Goal: Task Accomplishment & Management: Manage account settings

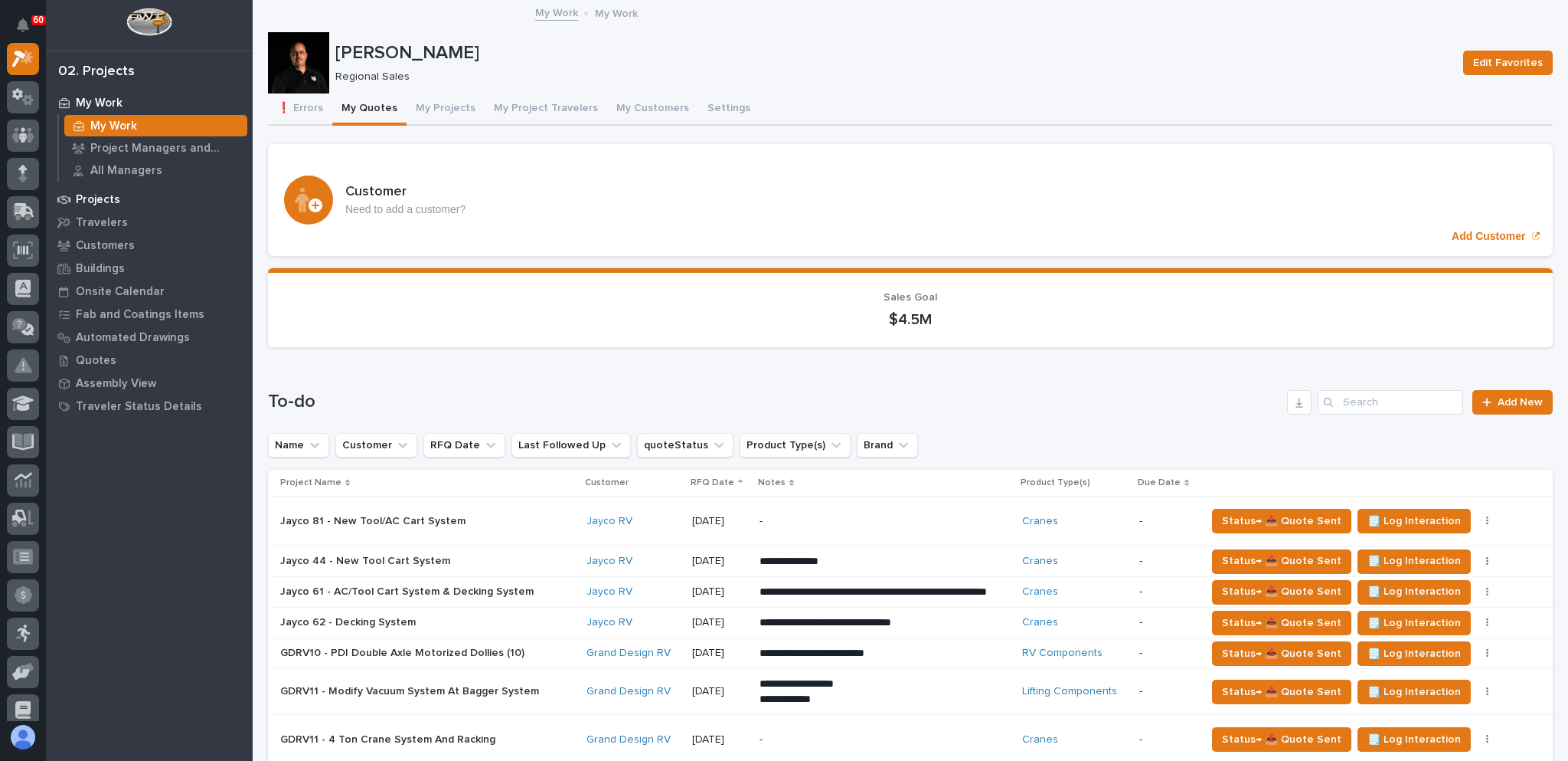
click at [101, 195] on p "Projects" at bounding box center [98, 200] width 44 height 14
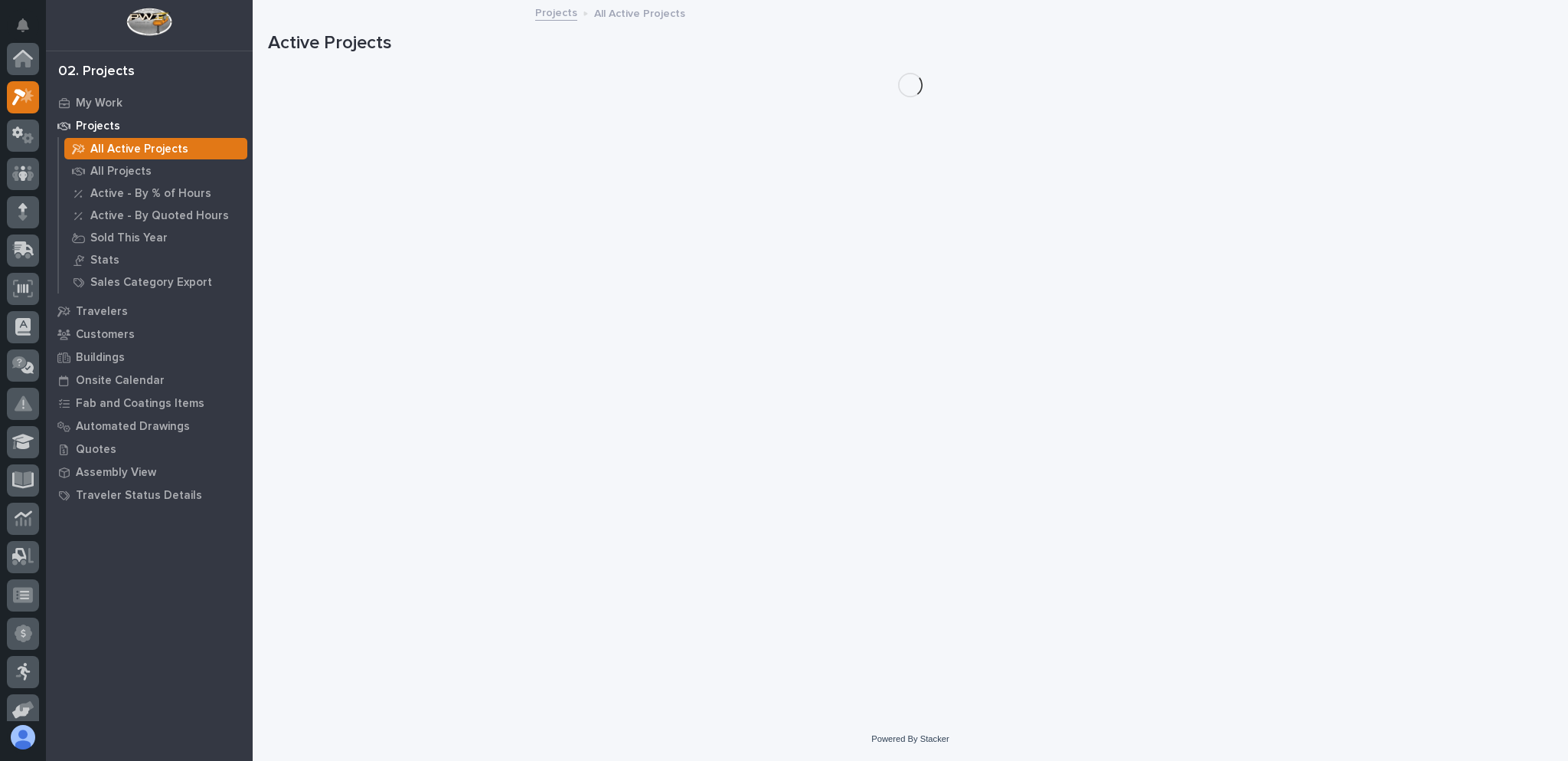
scroll to position [38, 0]
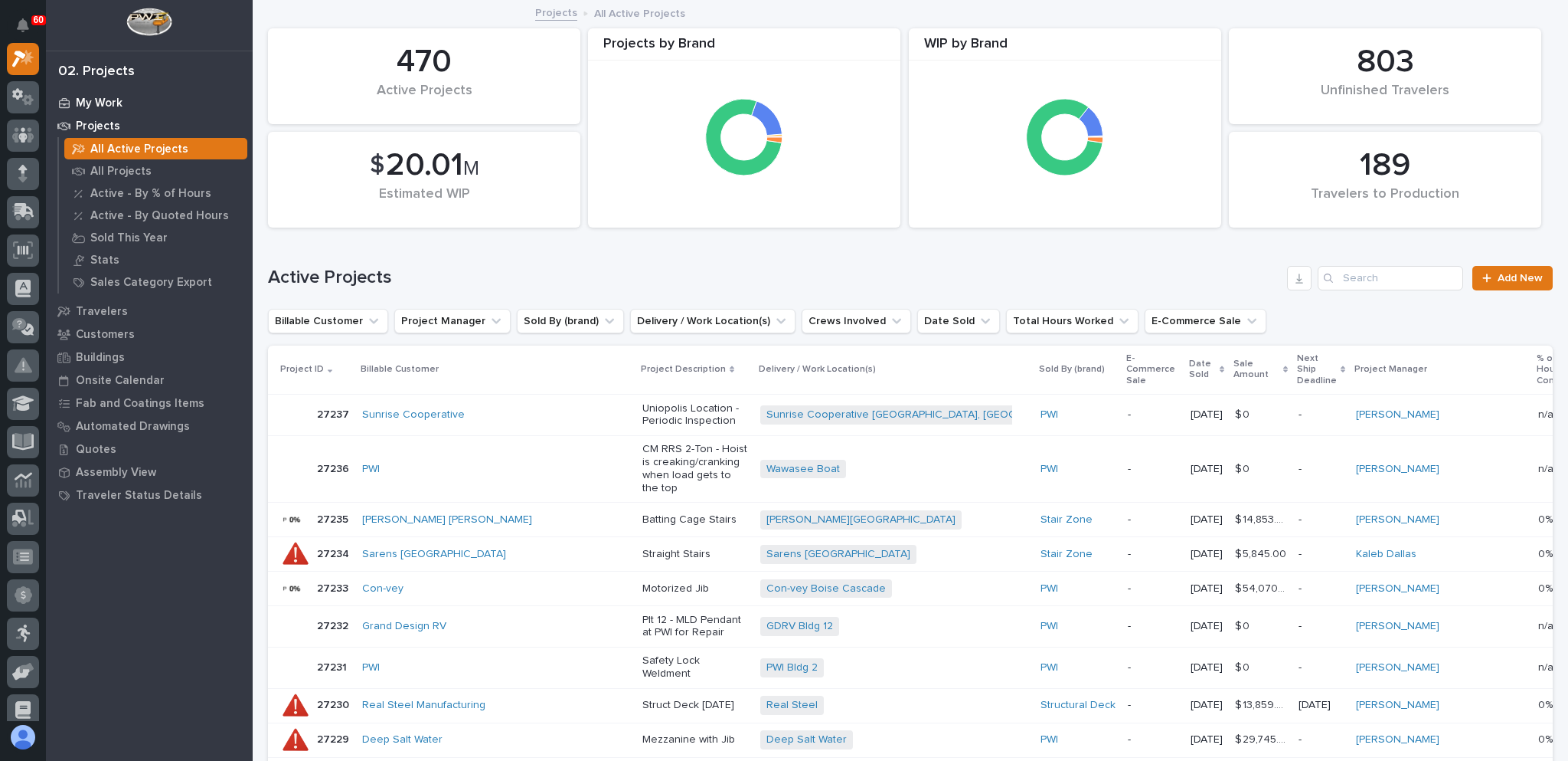
click at [117, 100] on p "My Work" at bounding box center [99, 103] width 47 height 14
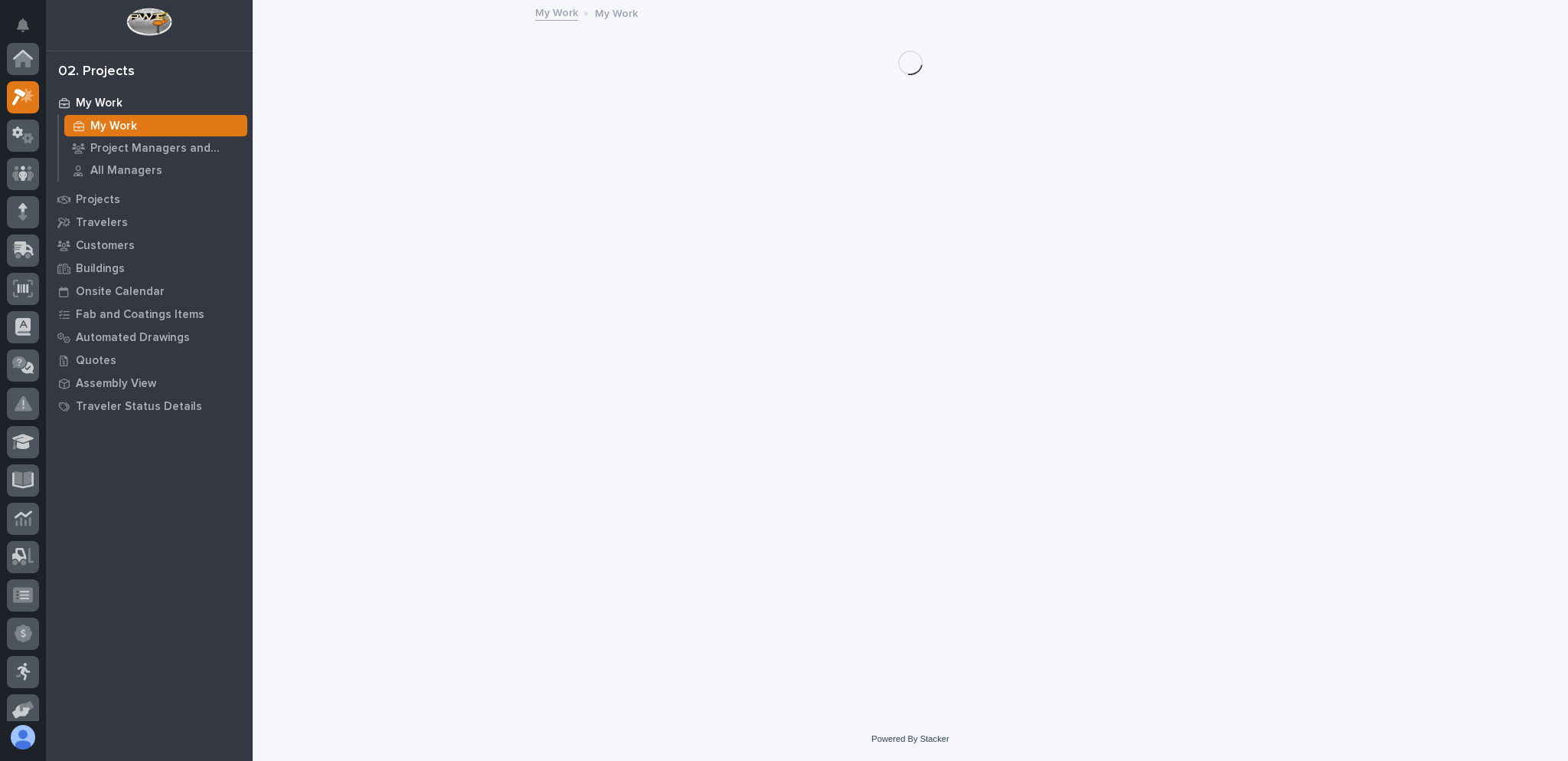
scroll to position [38, 0]
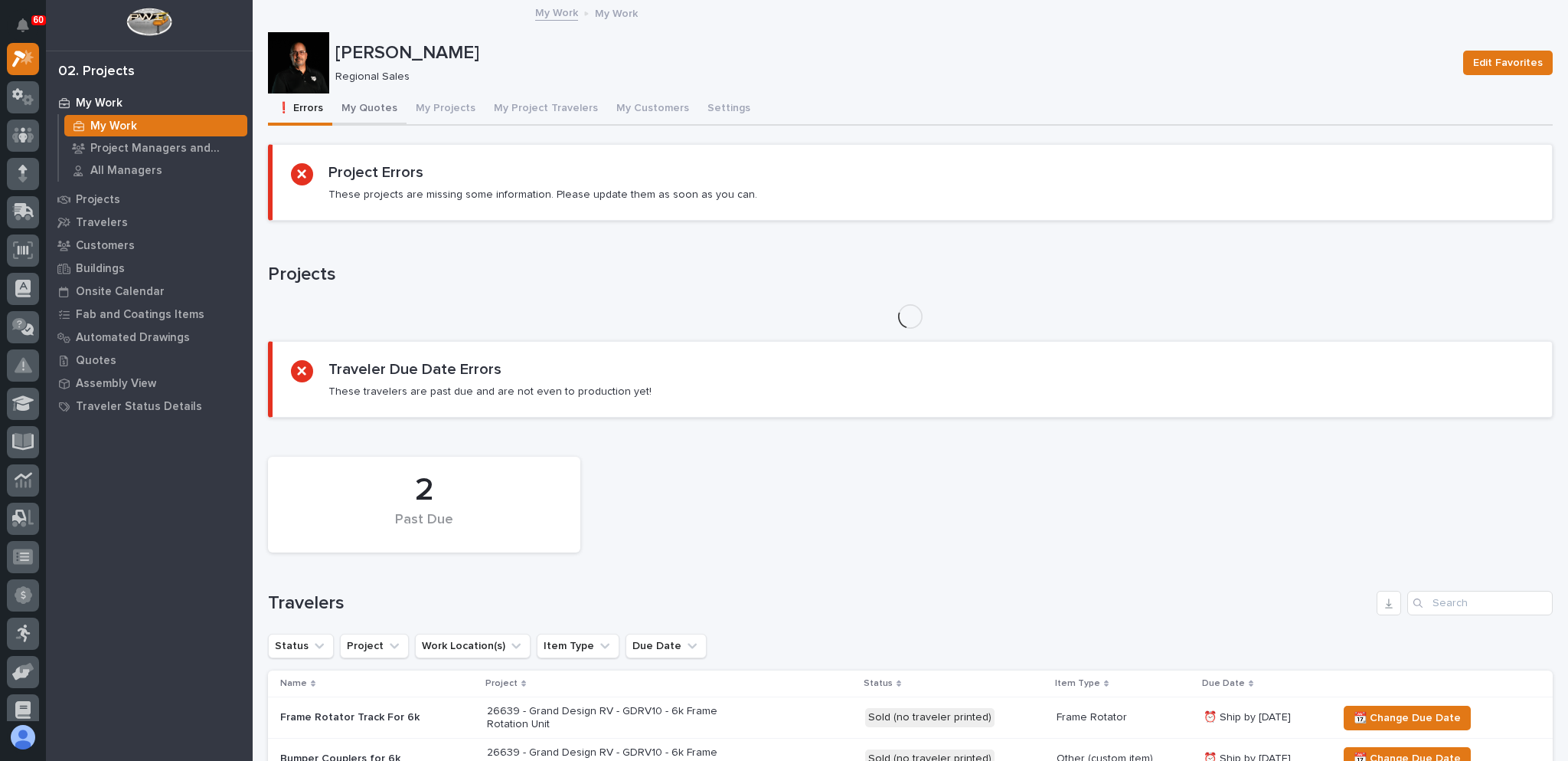
click at [378, 104] on button "My Quotes" at bounding box center [370, 109] width 75 height 32
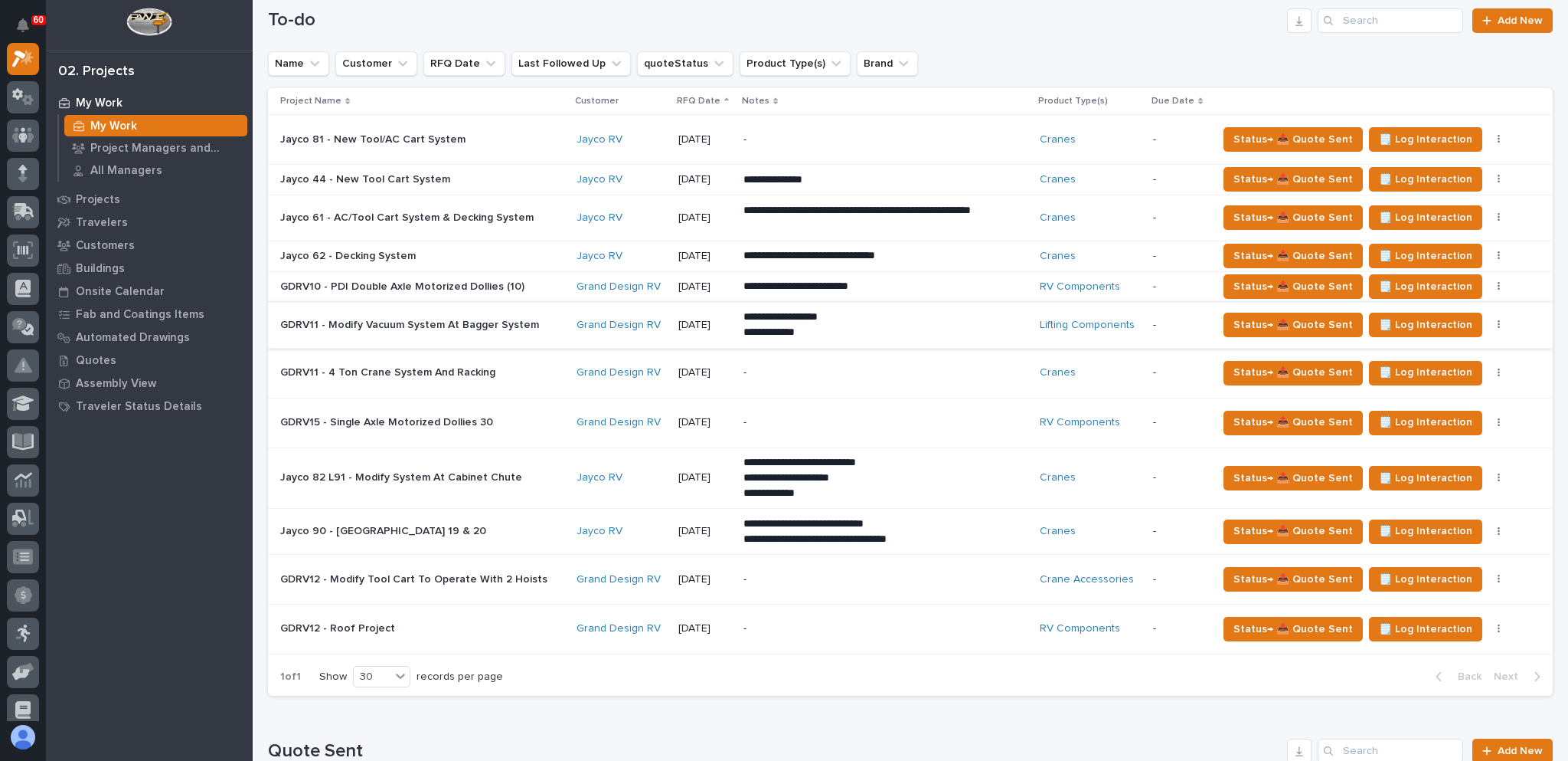
scroll to position [383, 0]
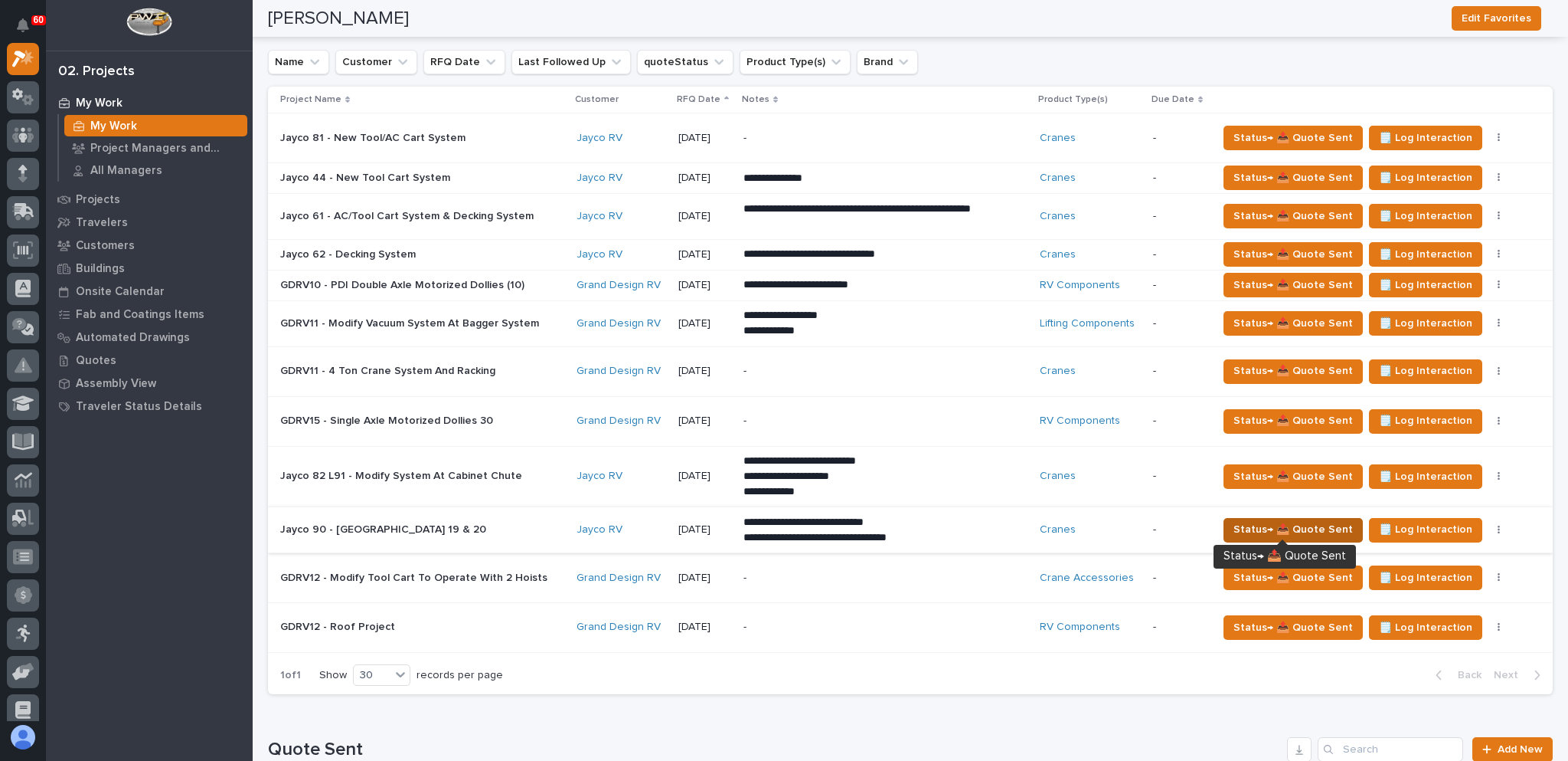
click at [1314, 523] on span "Status→ 📤 Quote Sent" at bounding box center [1294, 529] width 120 height 19
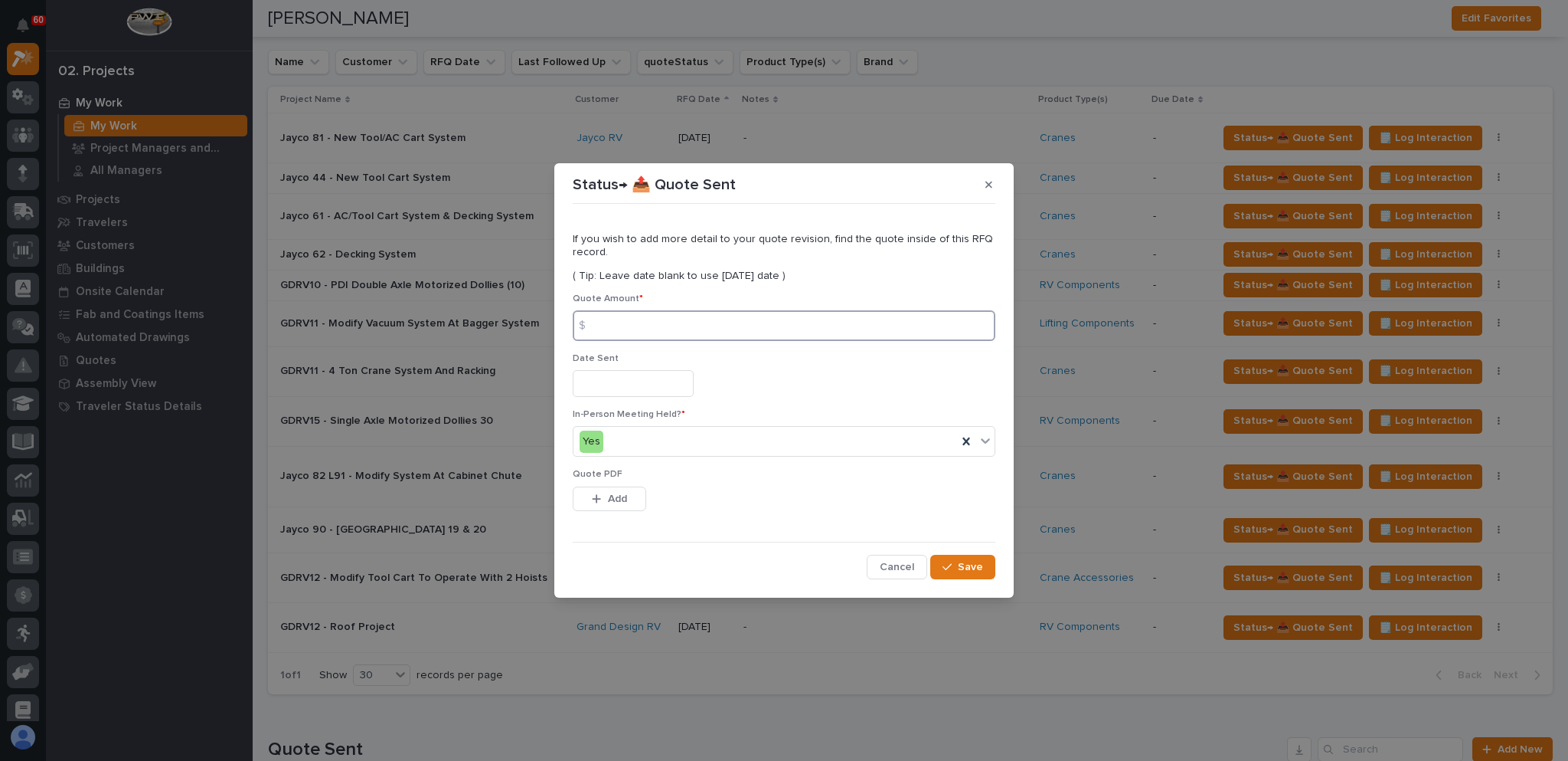
click at [697, 330] on input at bounding box center [784, 325] width 423 height 30
click at [622, 323] on input at bounding box center [784, 325] width 423 height 30
type input "25926"
click at [643, 386] on input "text" at bounding box center [633, 383] width 121 height 26
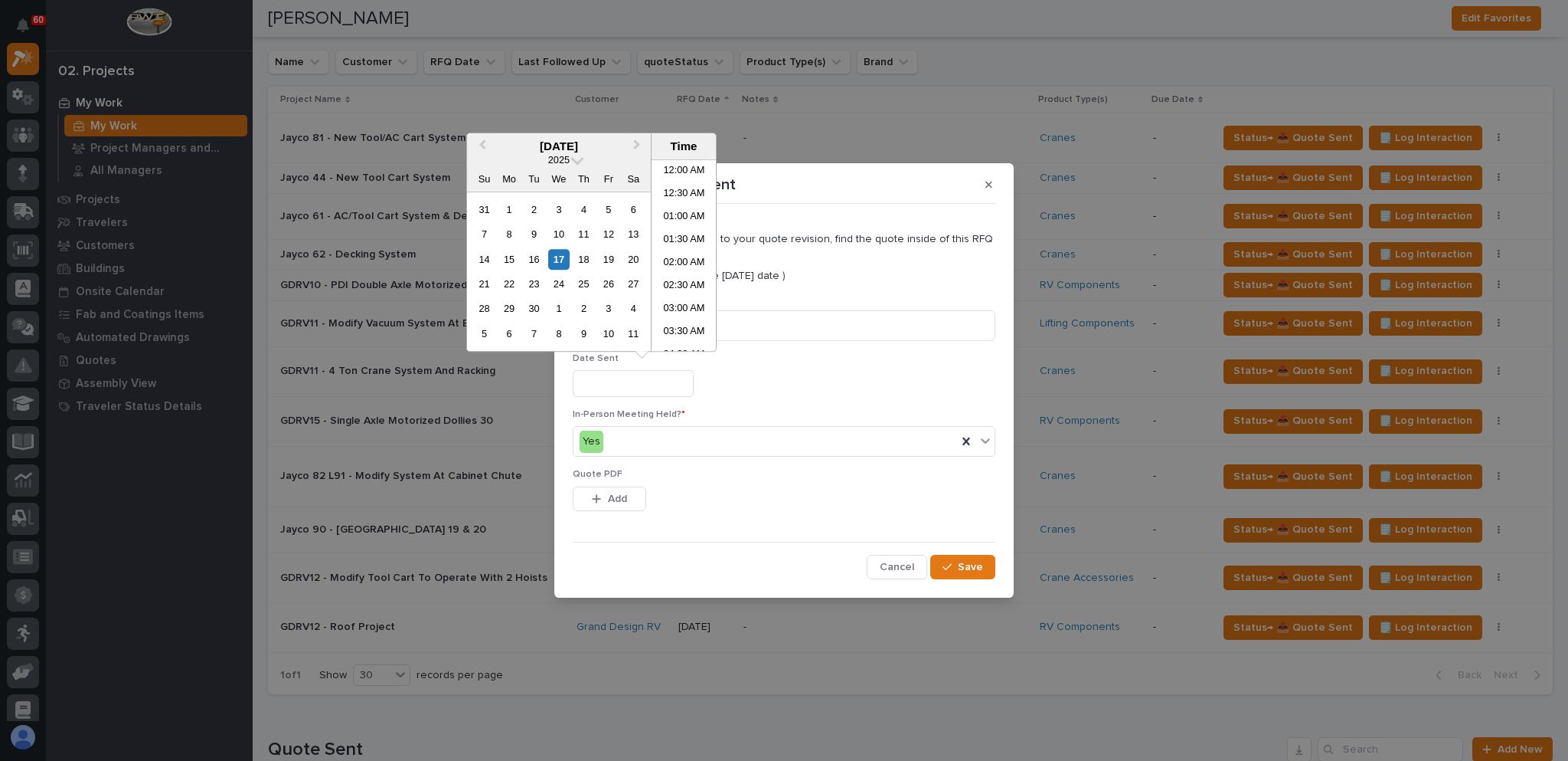
scroll to position [628, 0]
click at [559, 259] on div "17" at bounding box center [559, 259] width 21 height 21
type input "**********"
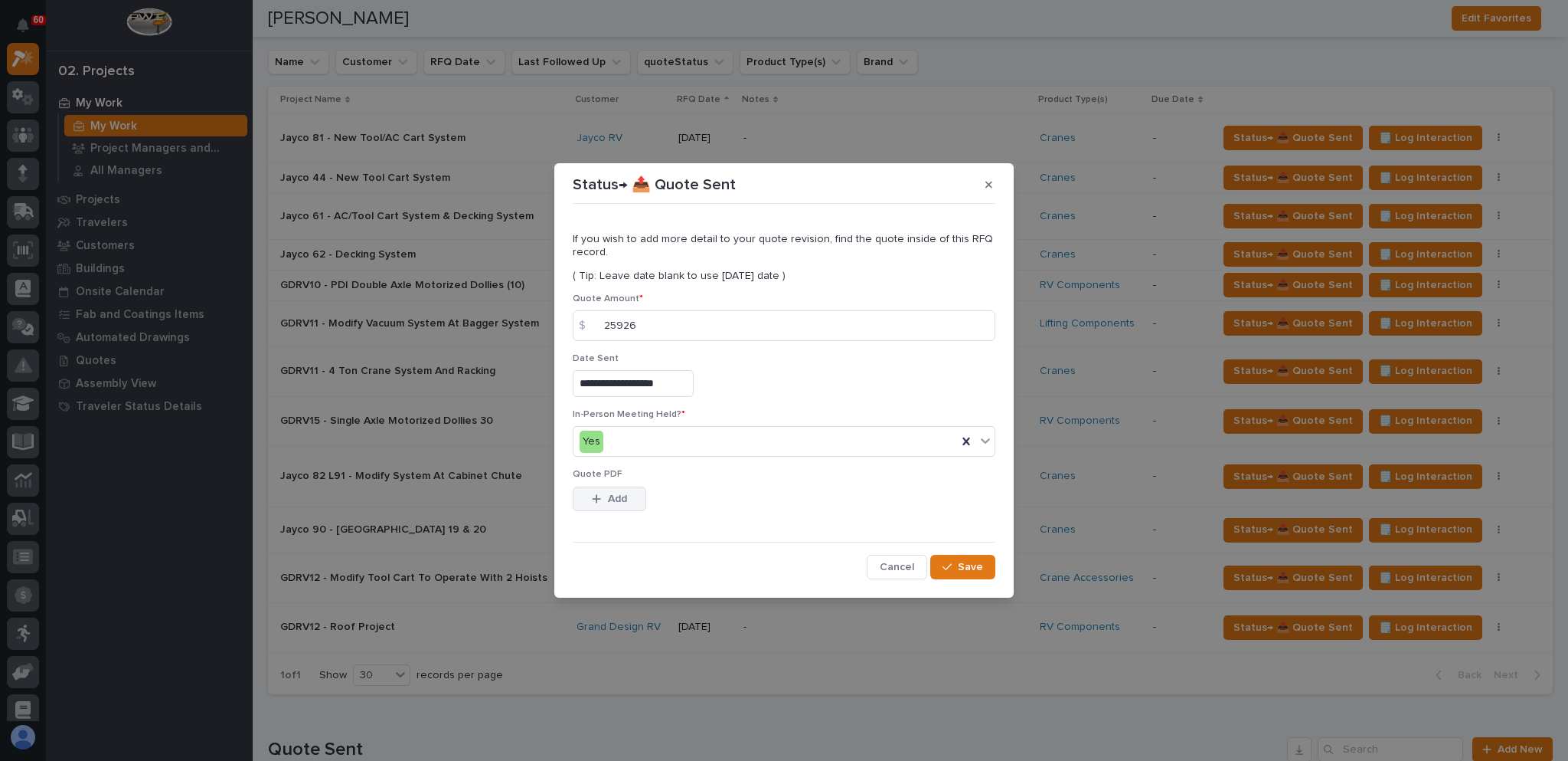
click at [616, 500] on span "Add" at bounding box center [617, 499] width 19 height 14
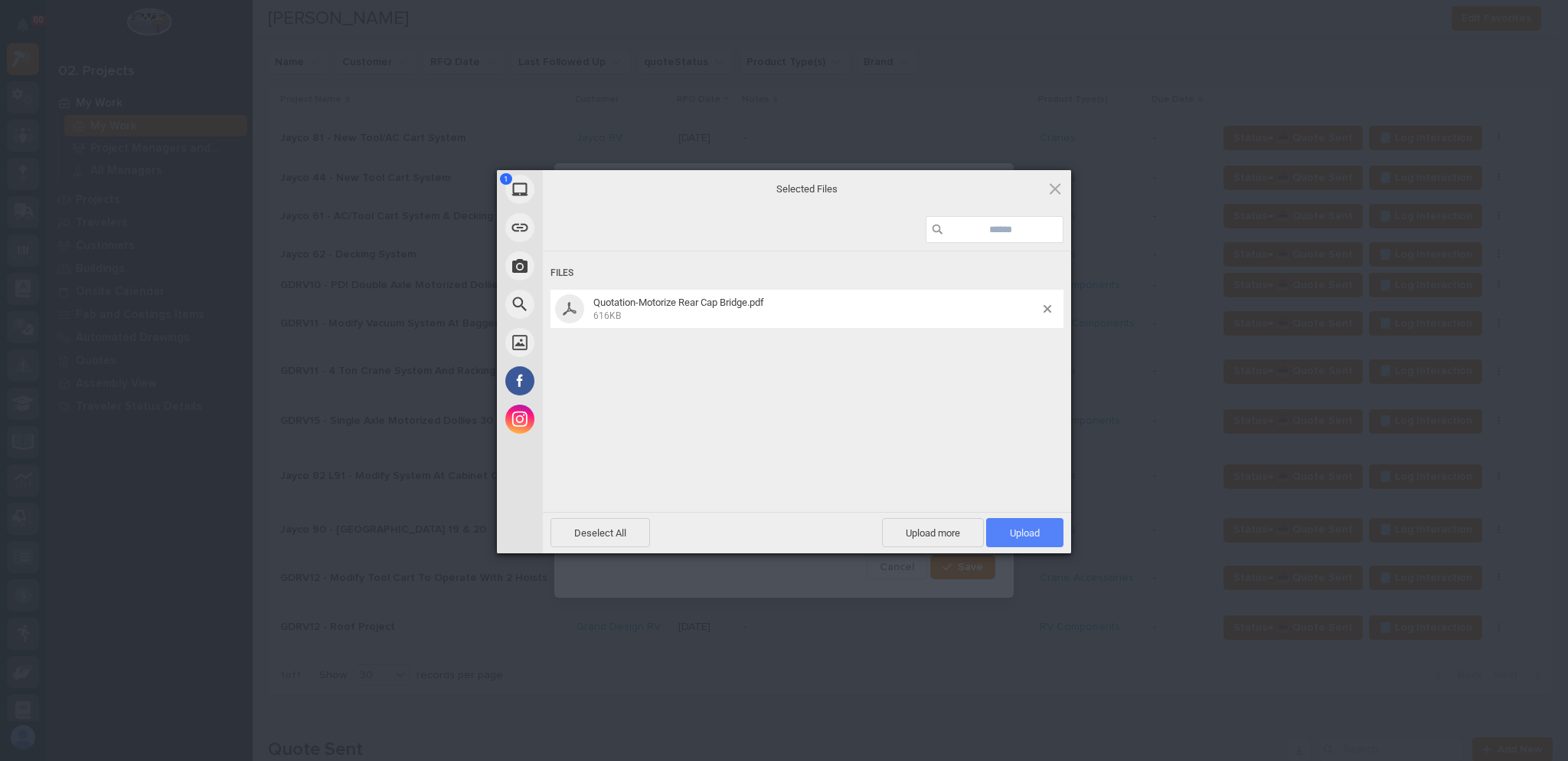
click at [1027, 536] on span "Upload 1" at bounding box center [1025, 532] width 30 height 12
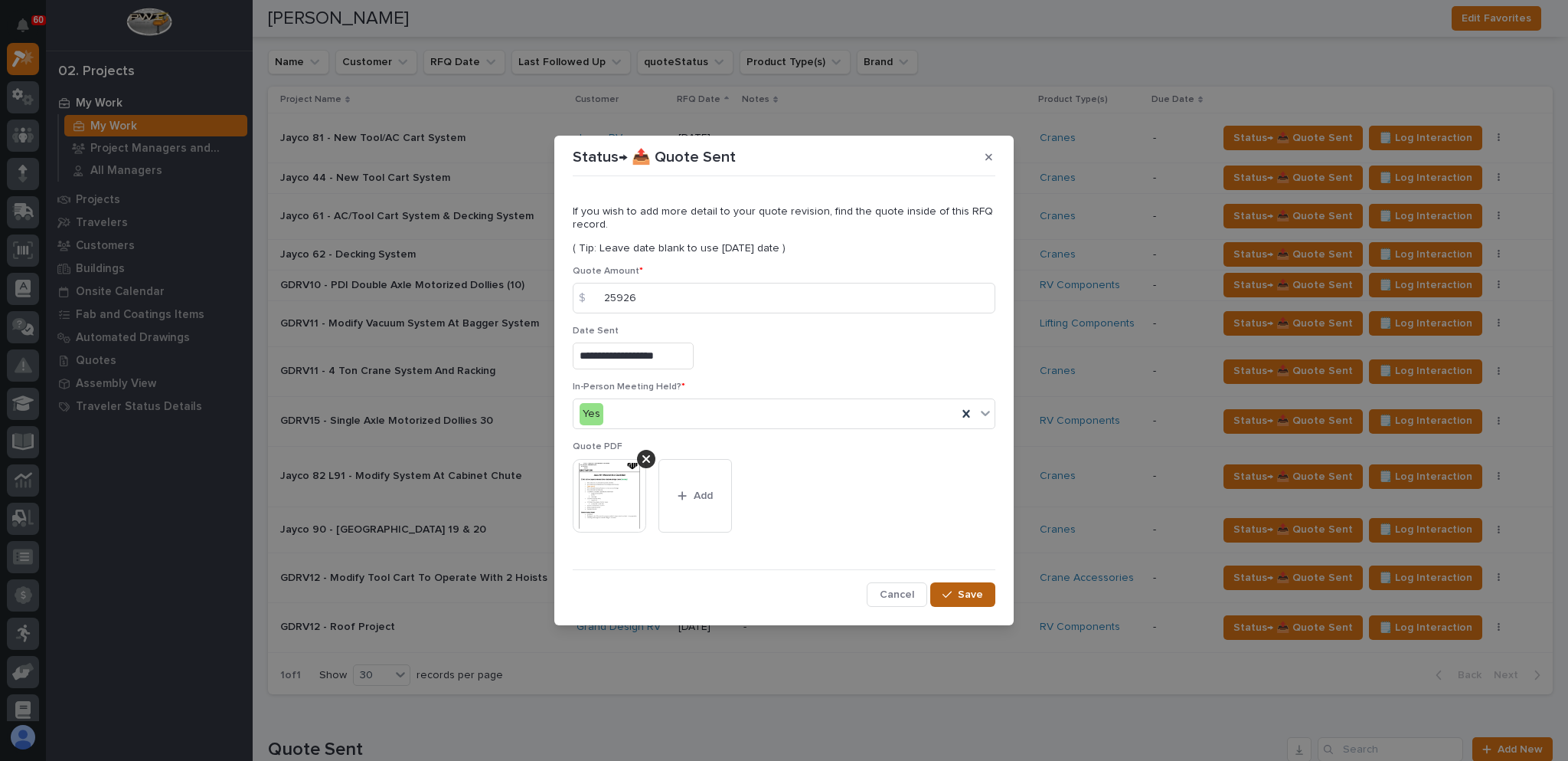
click at [971, 592] on span "Save" at bounding box center [970, 595] width 26 height 14
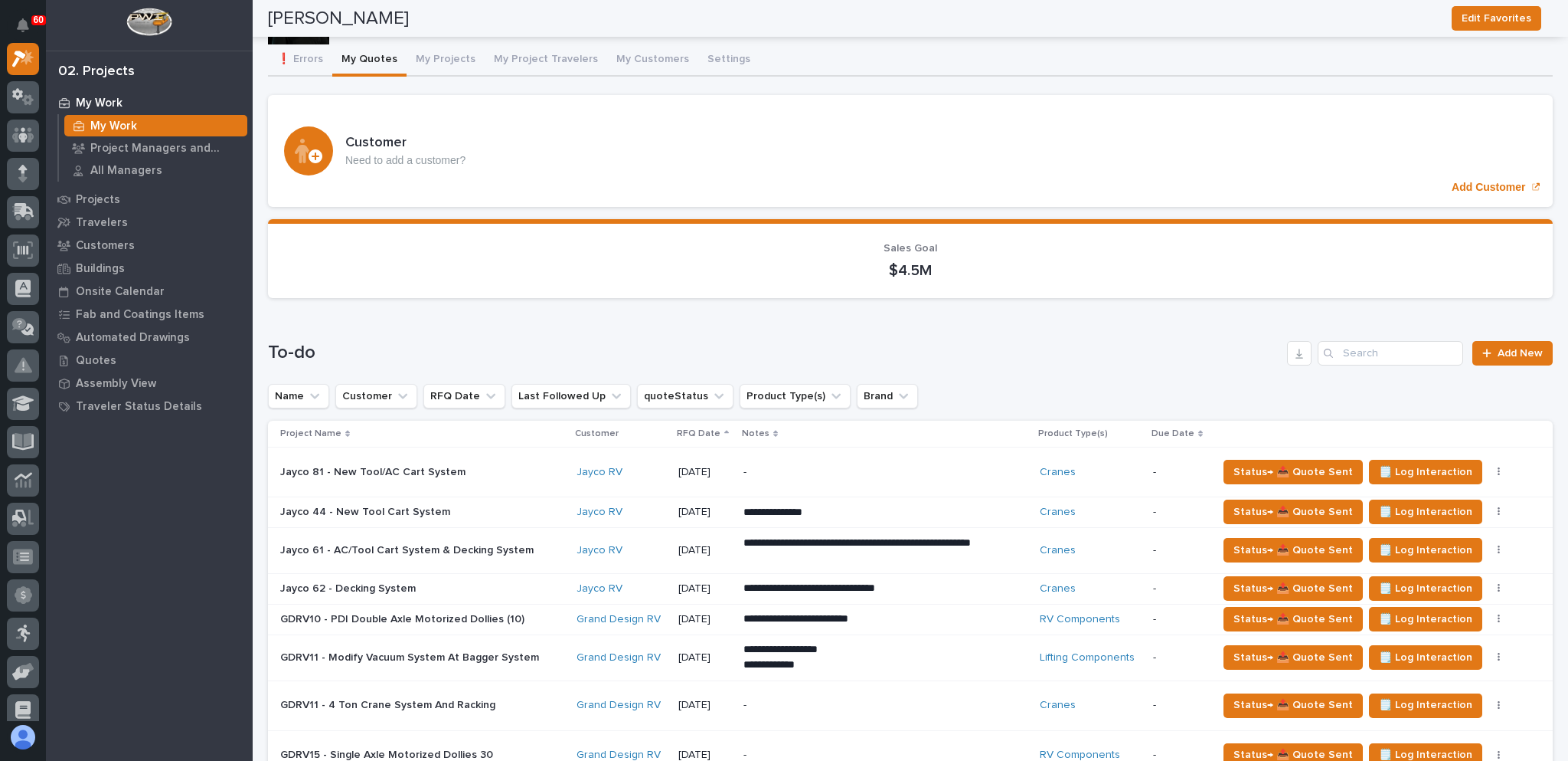
scroll to position [0, 0]
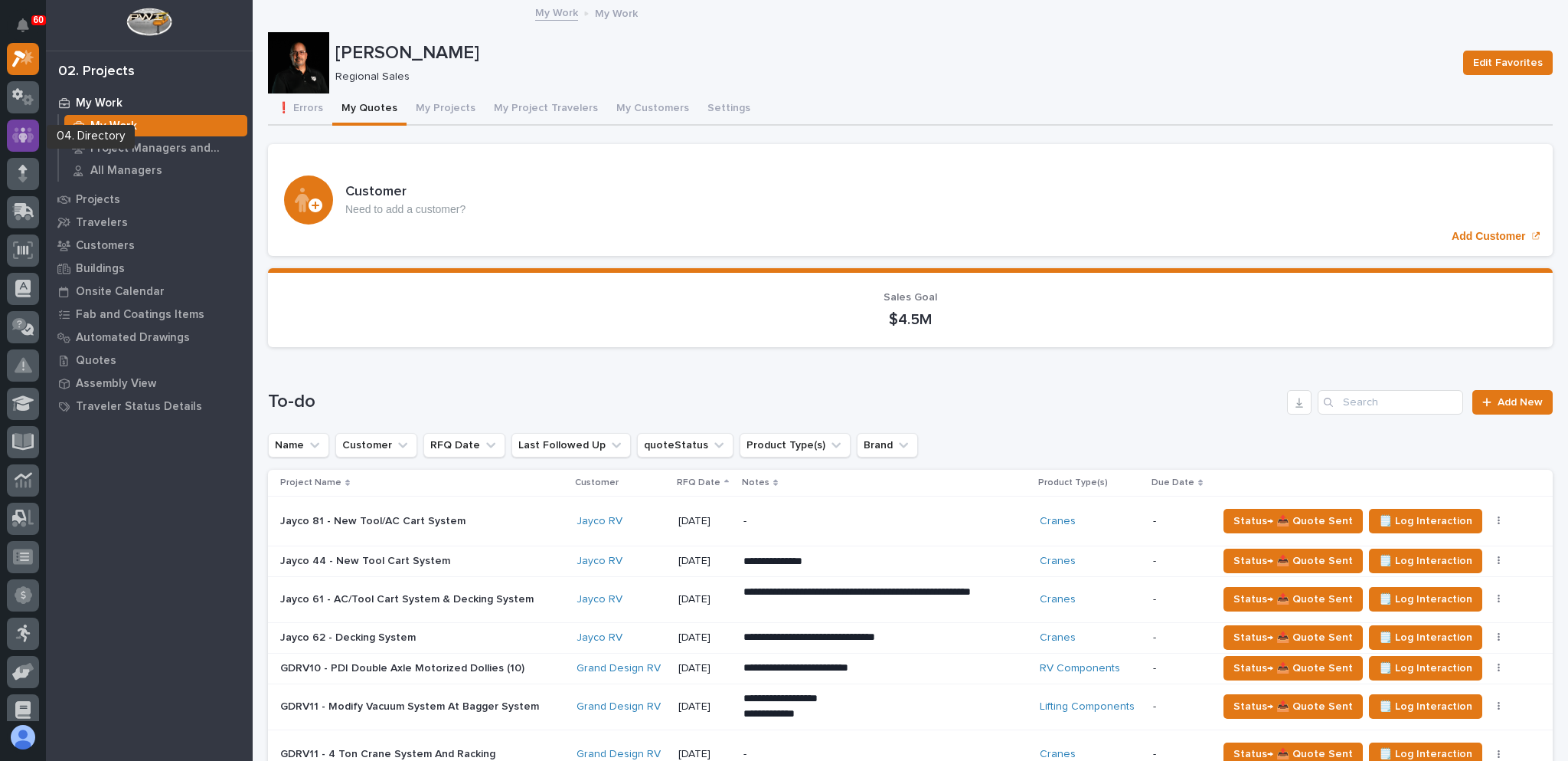
click at [16, 129] on icon at bounding box center [23, 135] width 23 height 16
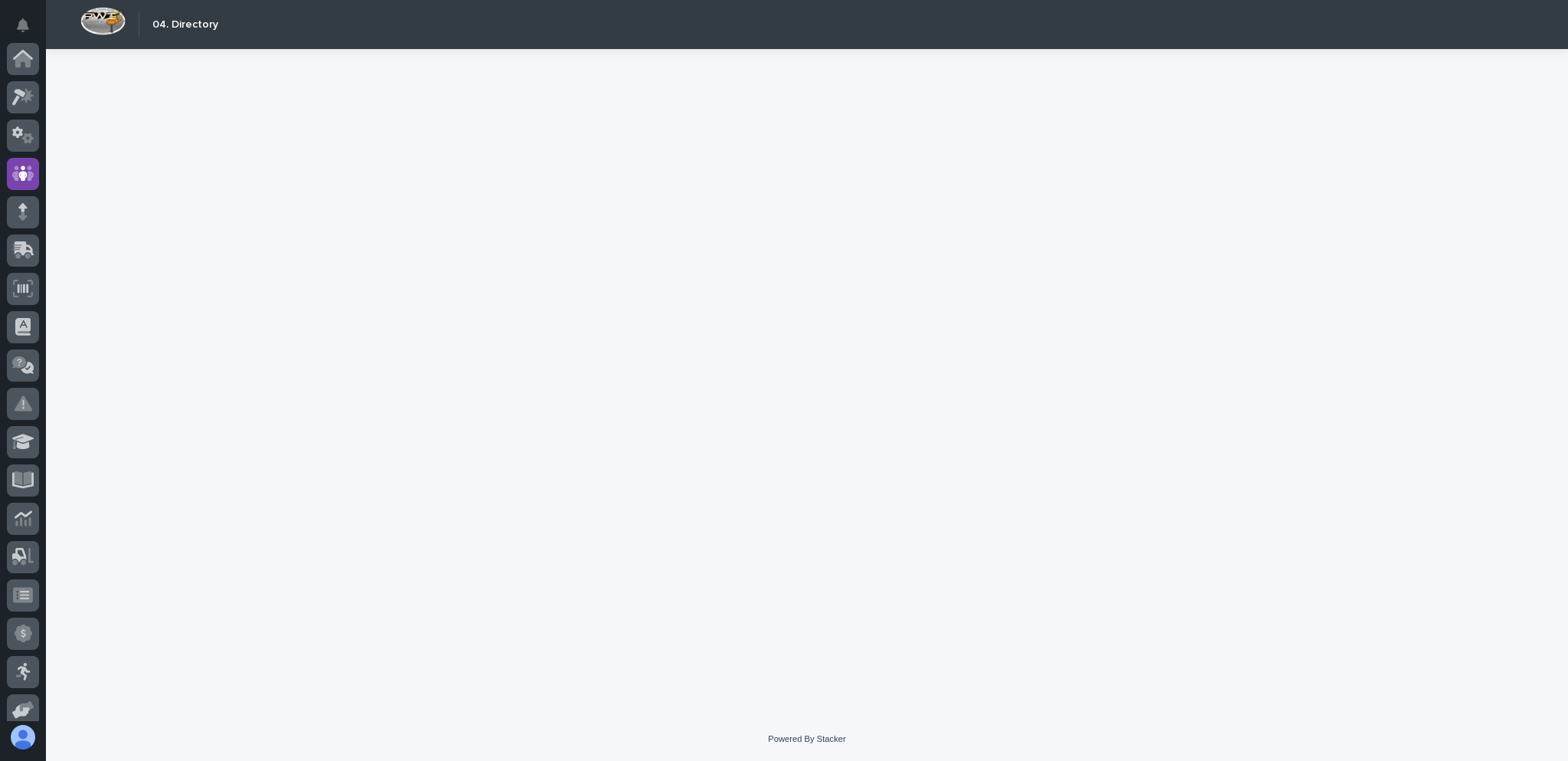
scroll to position [114, 0]
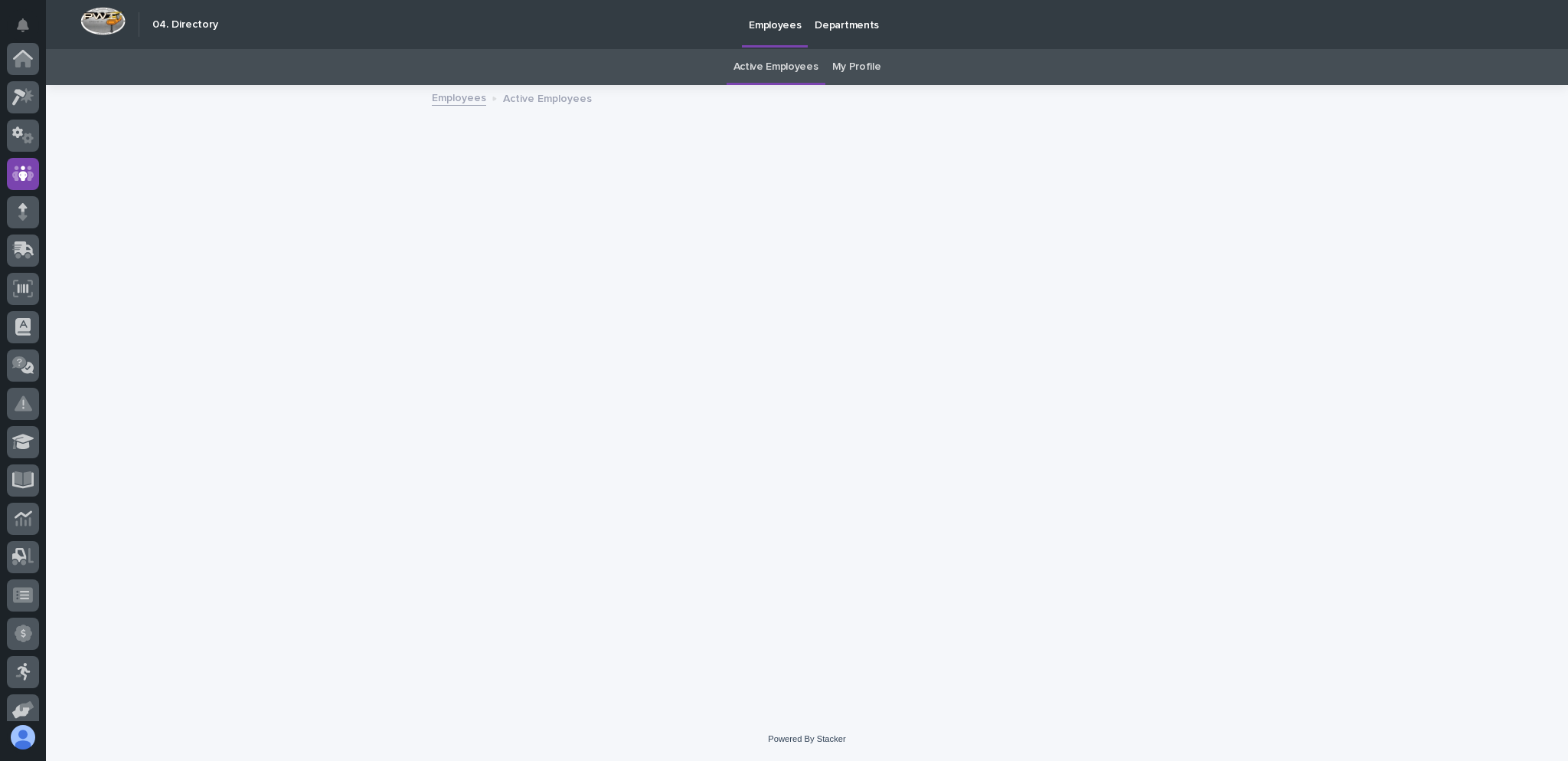
scroll to position [114, 0]
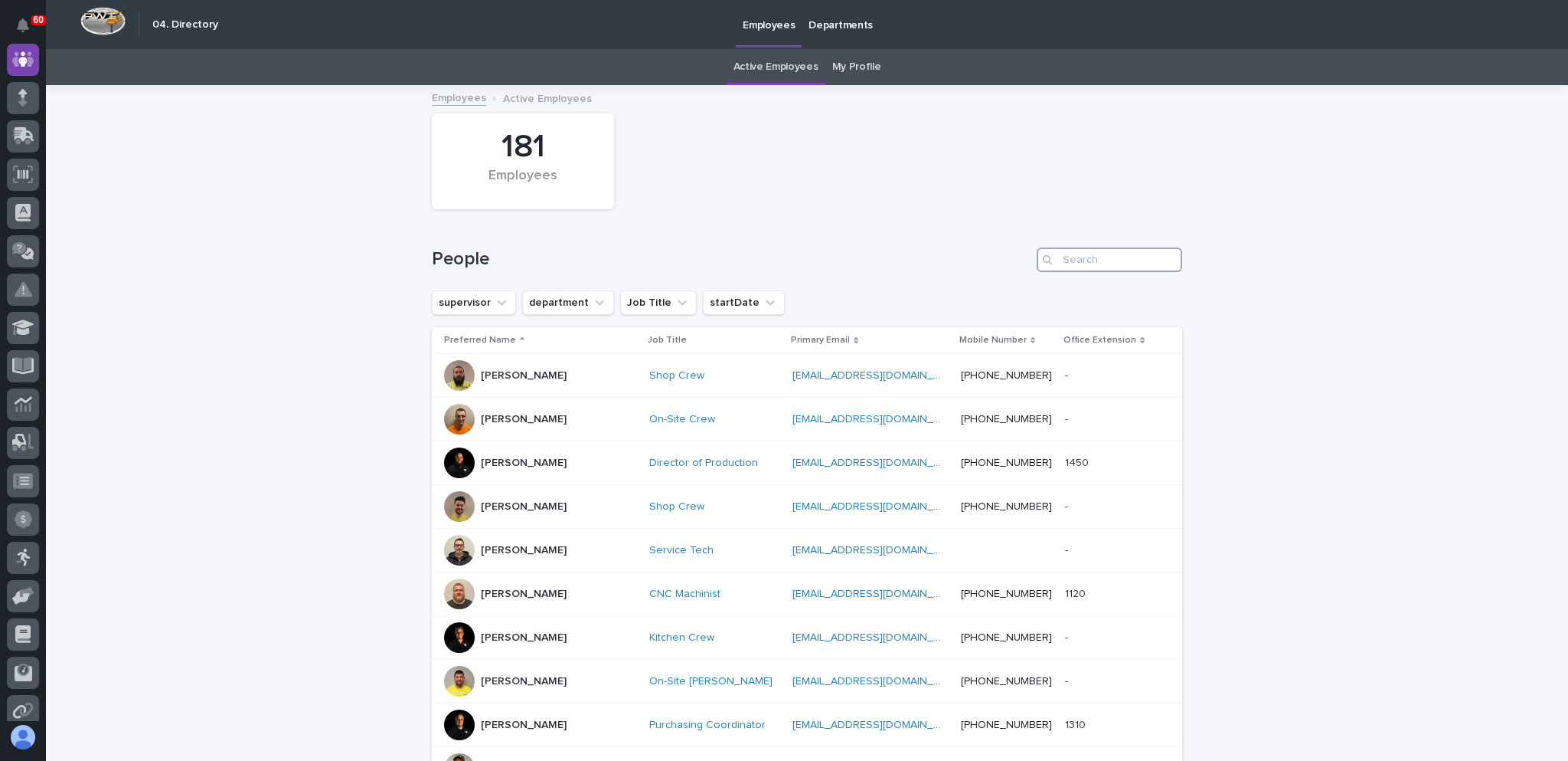
click at [1137, 260] on input "Search" at bounding box center [1109, 260] width 145 height 25
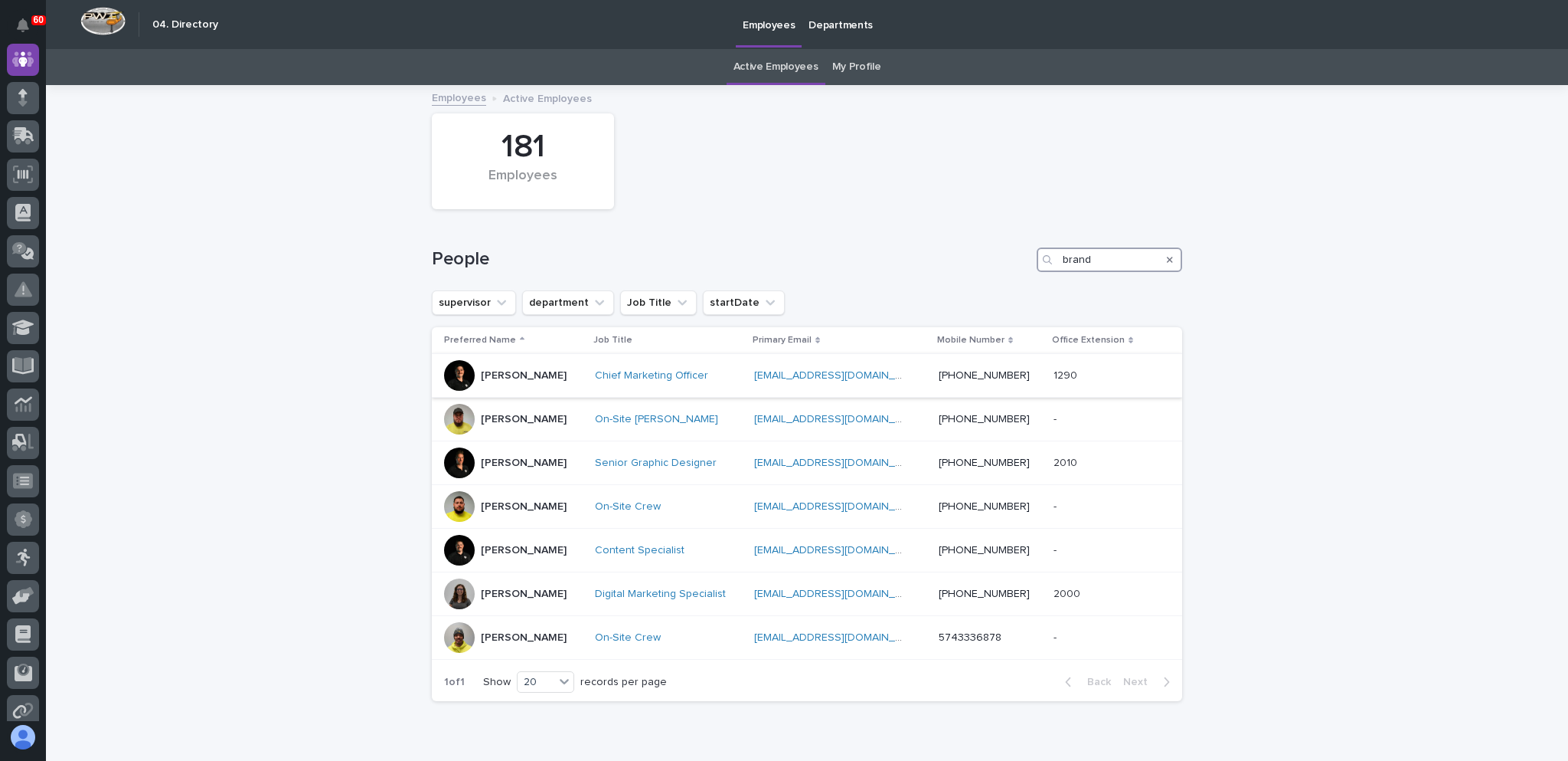
type input "brand"
click at [566, 372] on p "[PERSON_NAME]" at bounding box center [524, 375] width 85 height 13
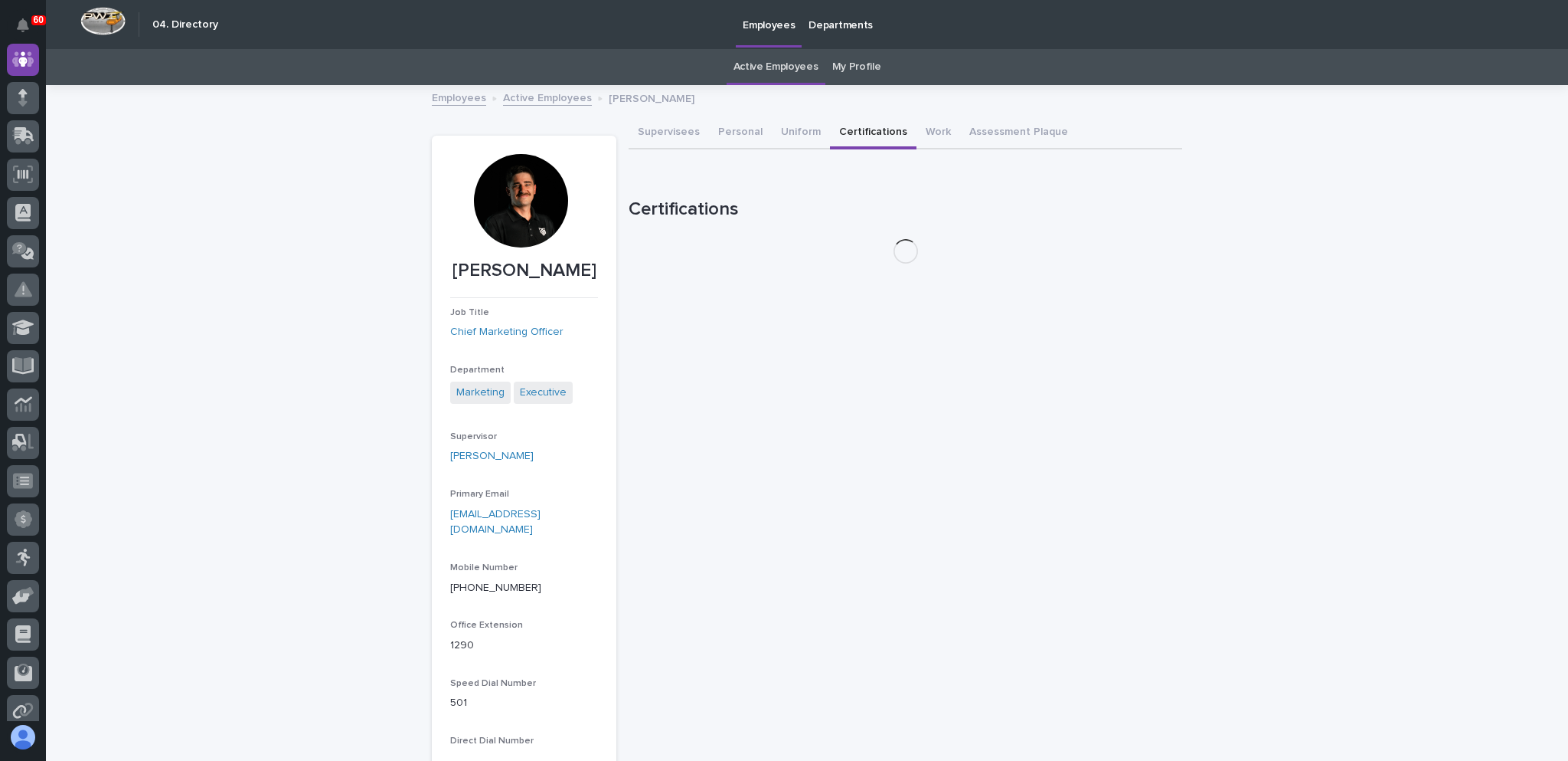
click at [861, 127] on button "Certifications" at bounding box center [873, 133] width 86 height 32
click at [917, 125] on button "Work" at bounding box center [939, 133] width 44 height 32
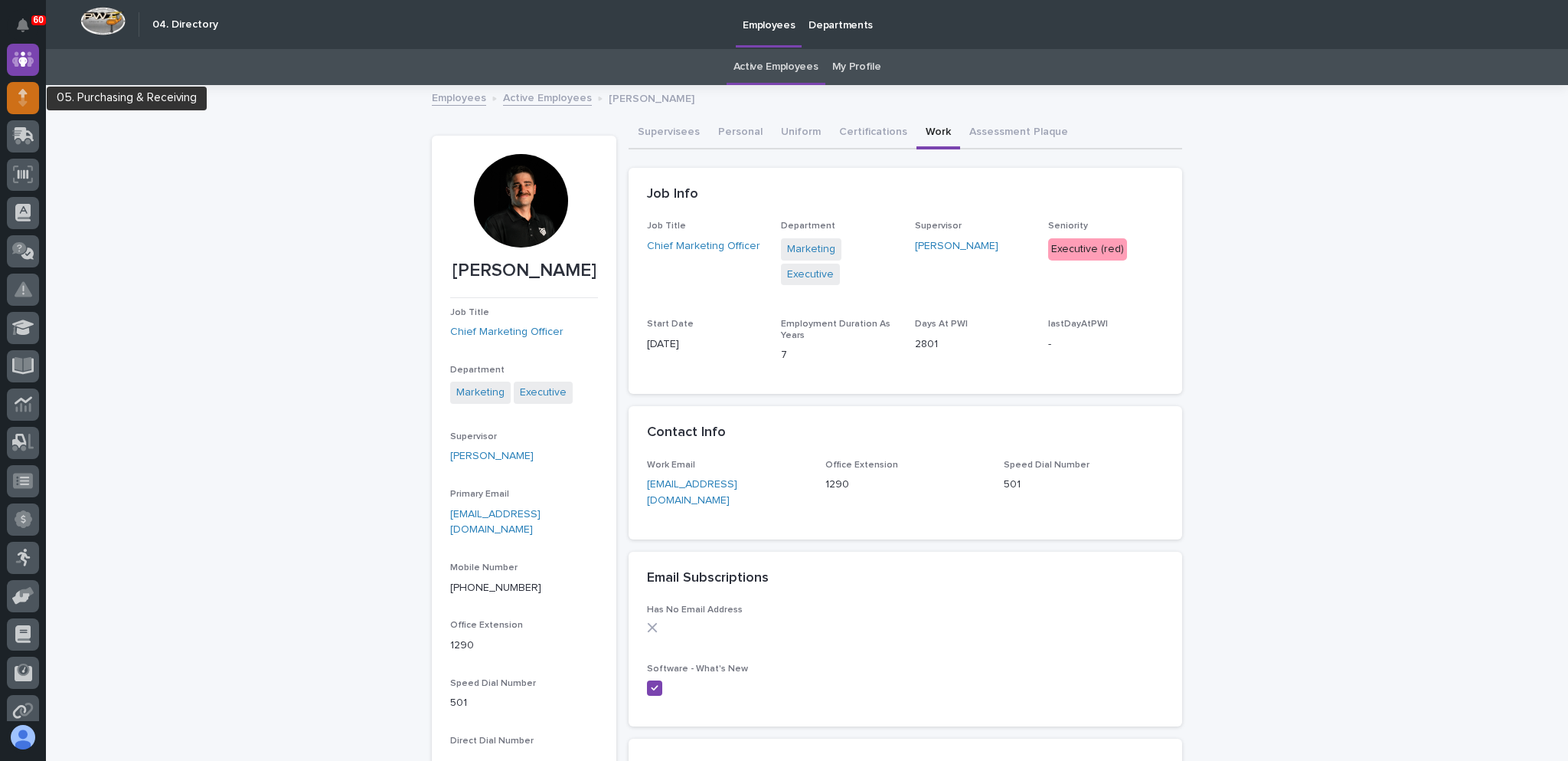
click at [23, 93] on icon at bounding box center [23, 93] width 9 height 9
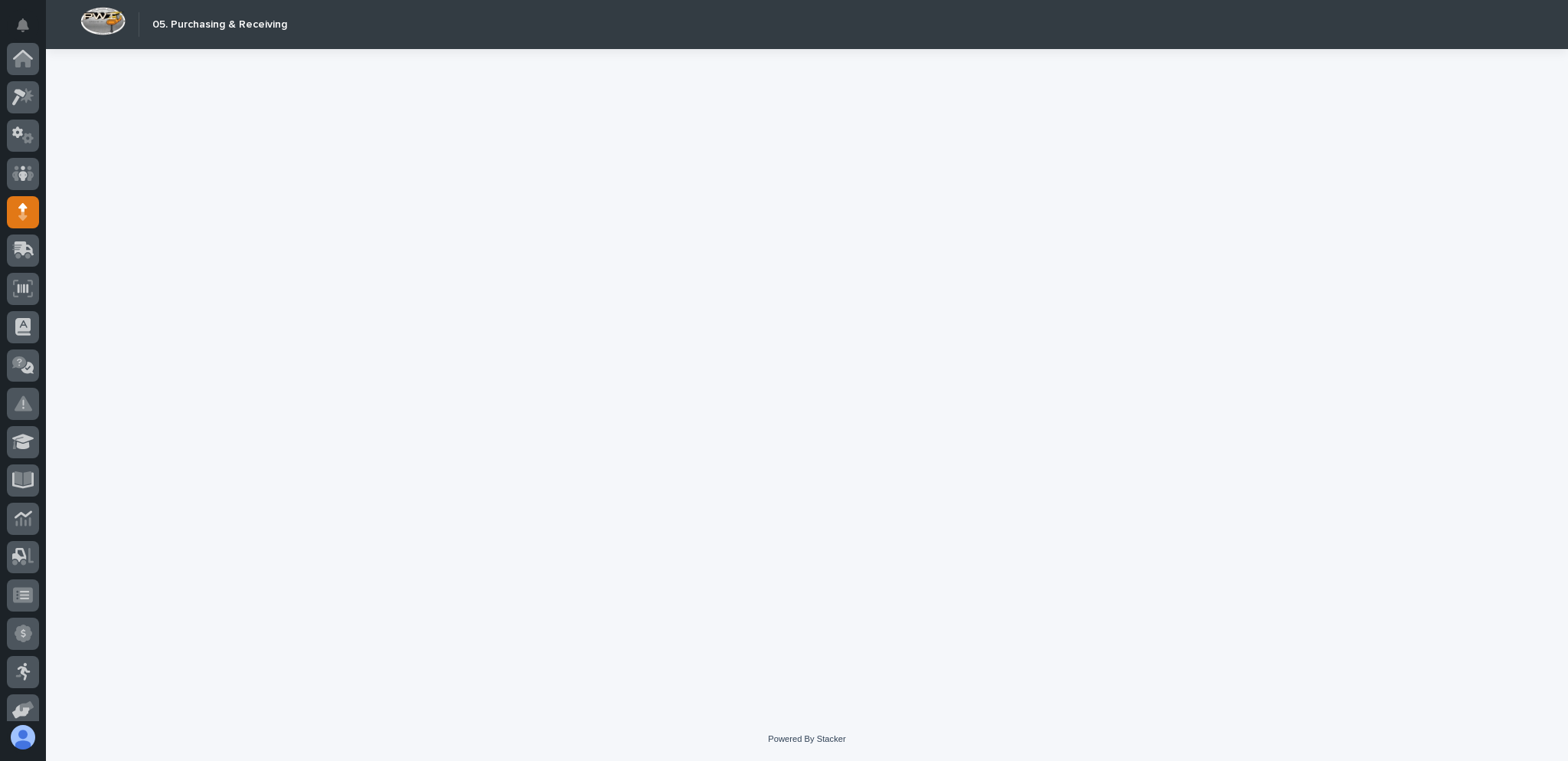
scroll to position [153, 0]
